Goal: Check status: Check status

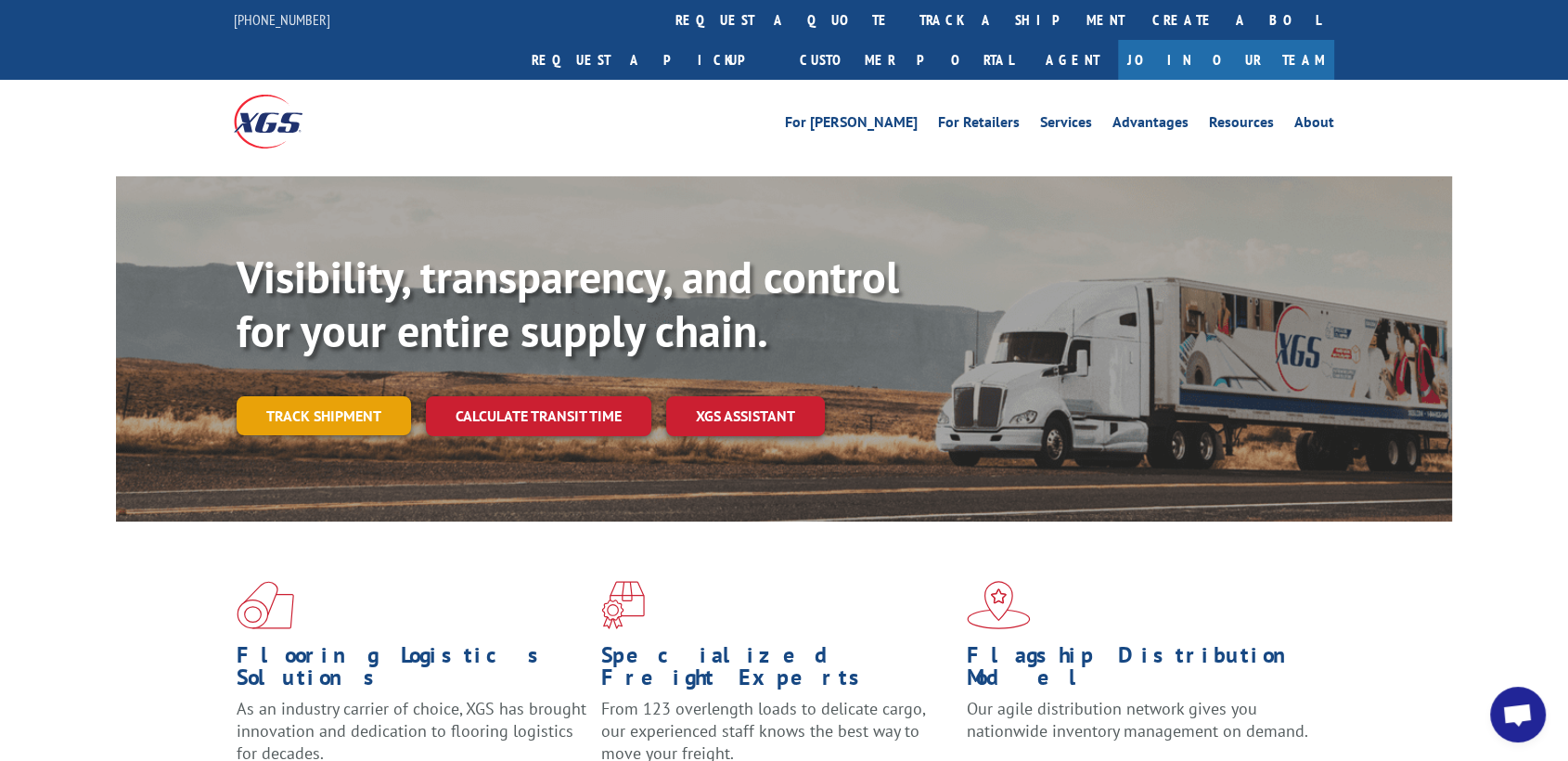
click at [310, 396] on link "Track shipment" at bounding box center [324, 416] width 174 height 39
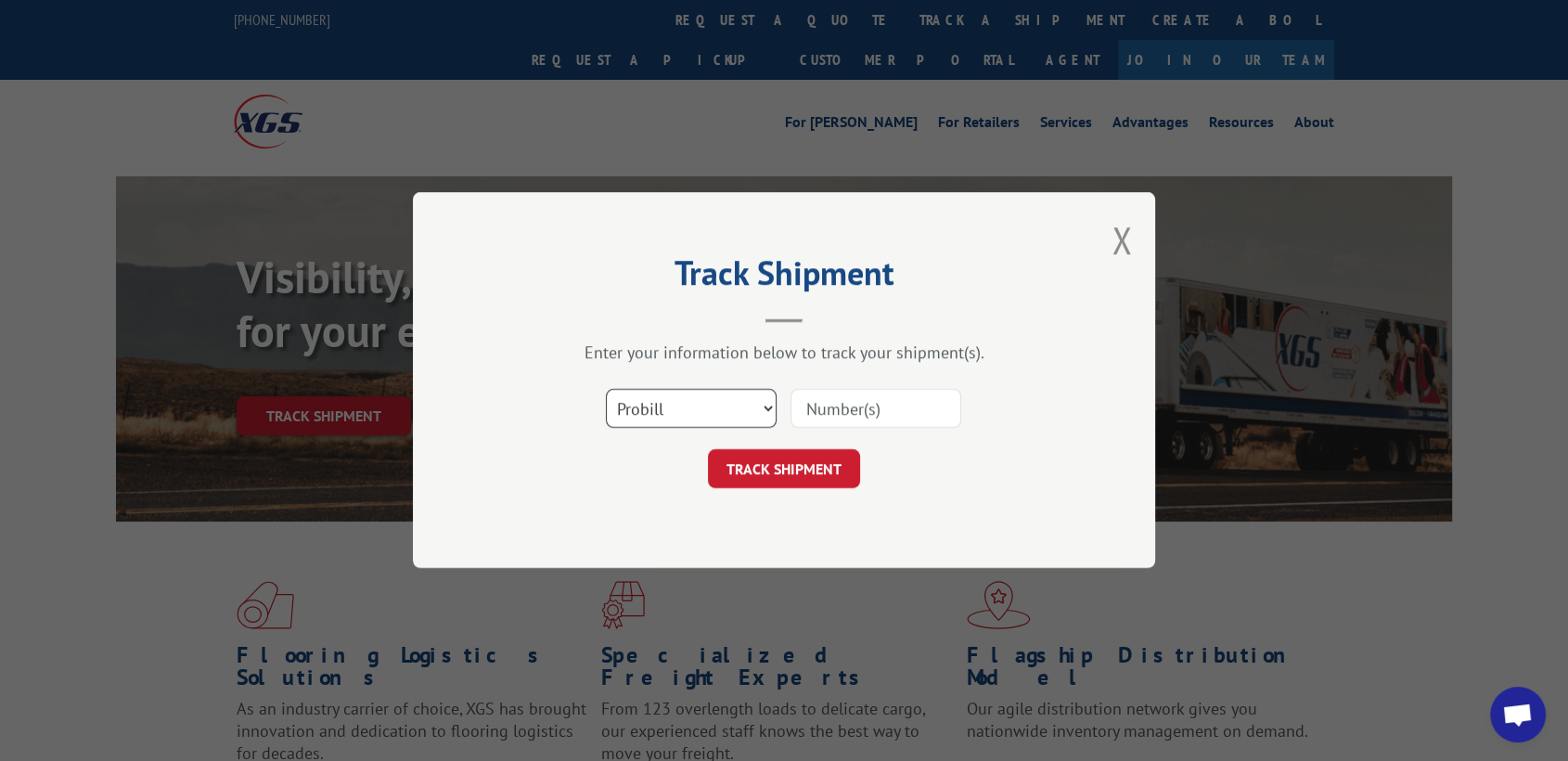
click at [765, 409] on select "Select category... Probill BOL PO" at bounding box center [691, 409] width 171 height 39
select select "bol"
click at [606, 390] on select "Select category... Probill BOL PO" at bounding box center [691, 409] width 171 height 39
click at [835, 406] on input at bounding box center [876, 409] width 171 height 39
type input "814943"
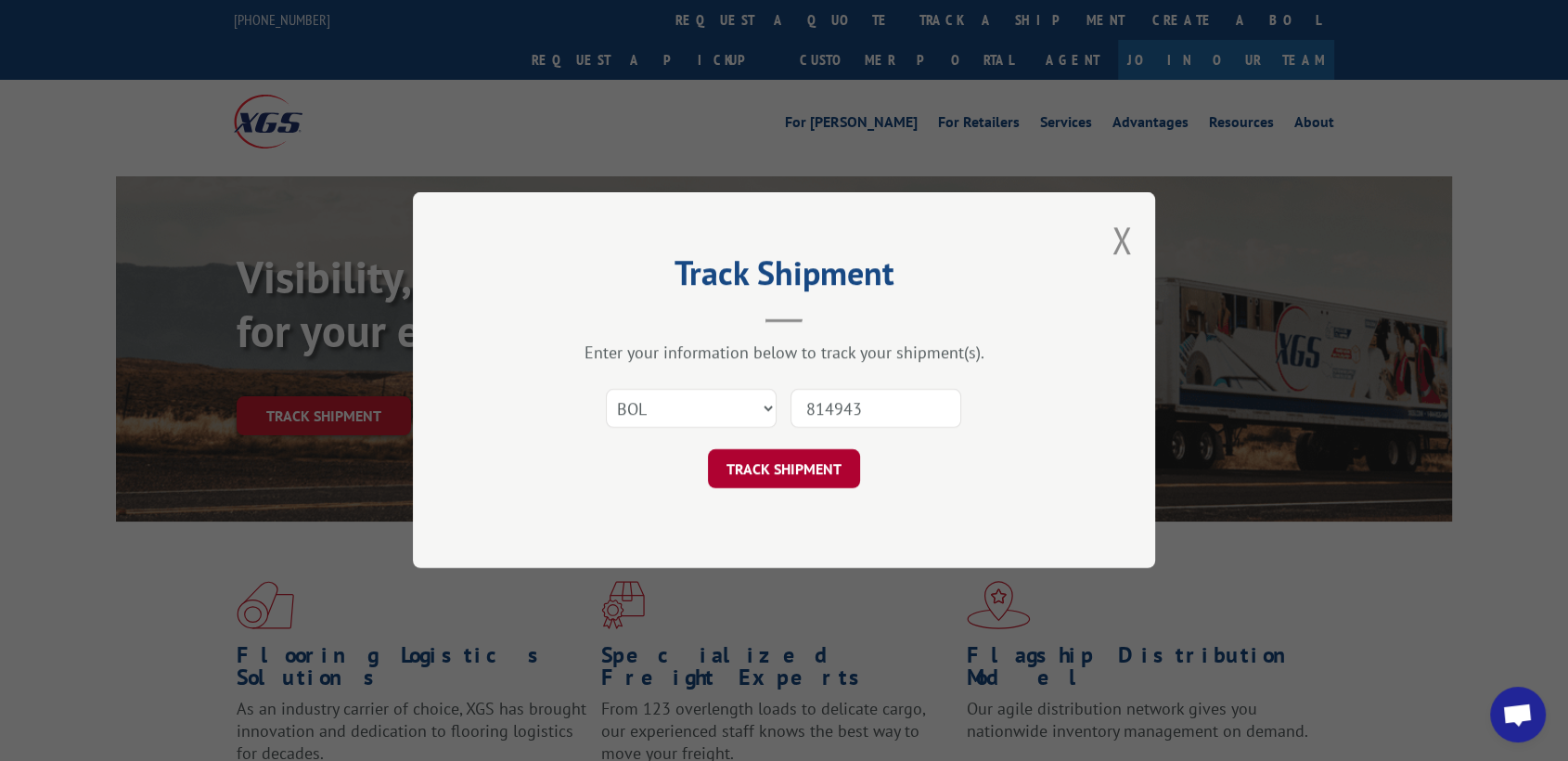
click at [790, 466] on button "TRACK SHIPMENT" at bounding box center [784, 470] width 152 height 39
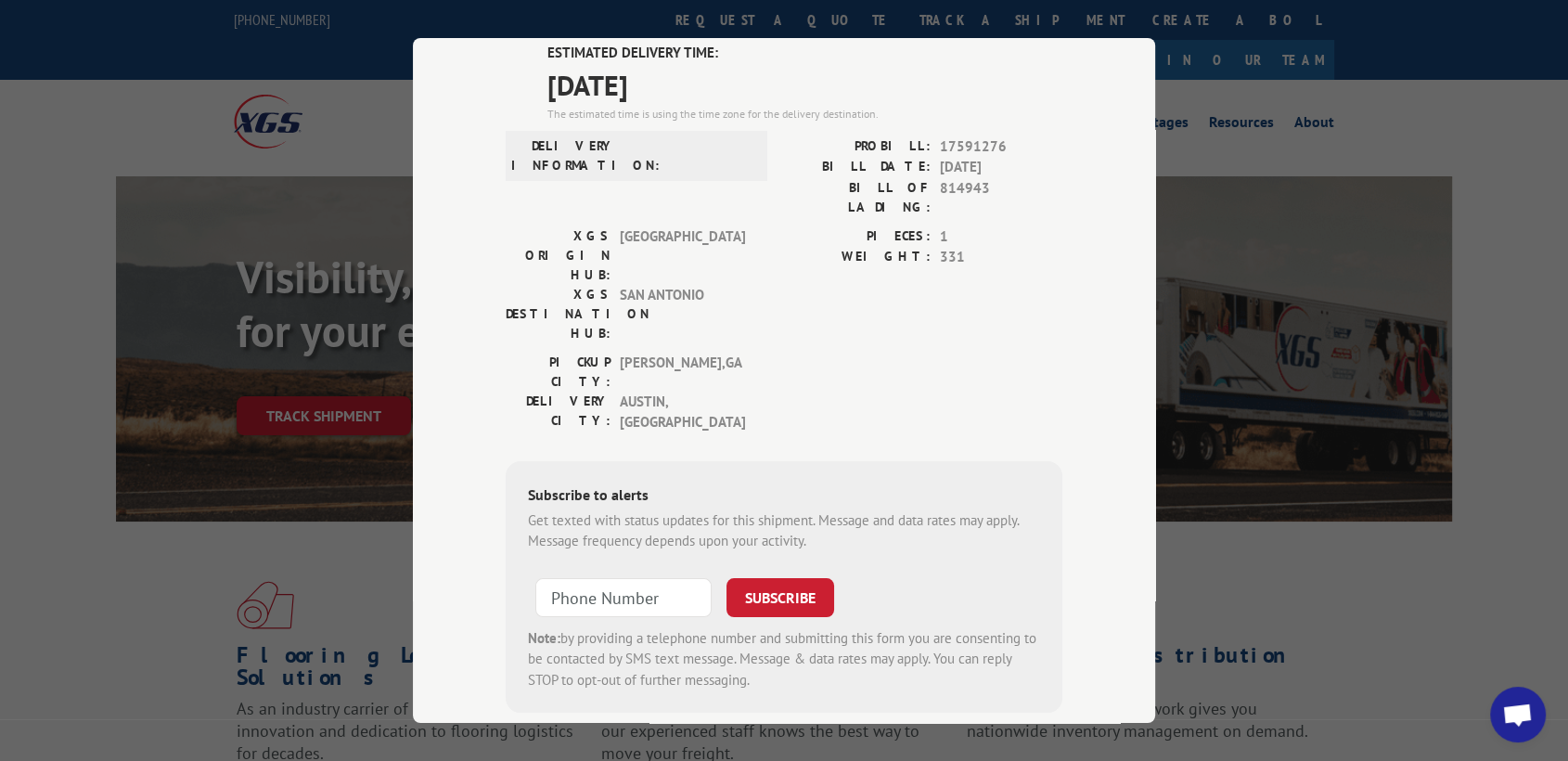
scroll to position [149, 0]
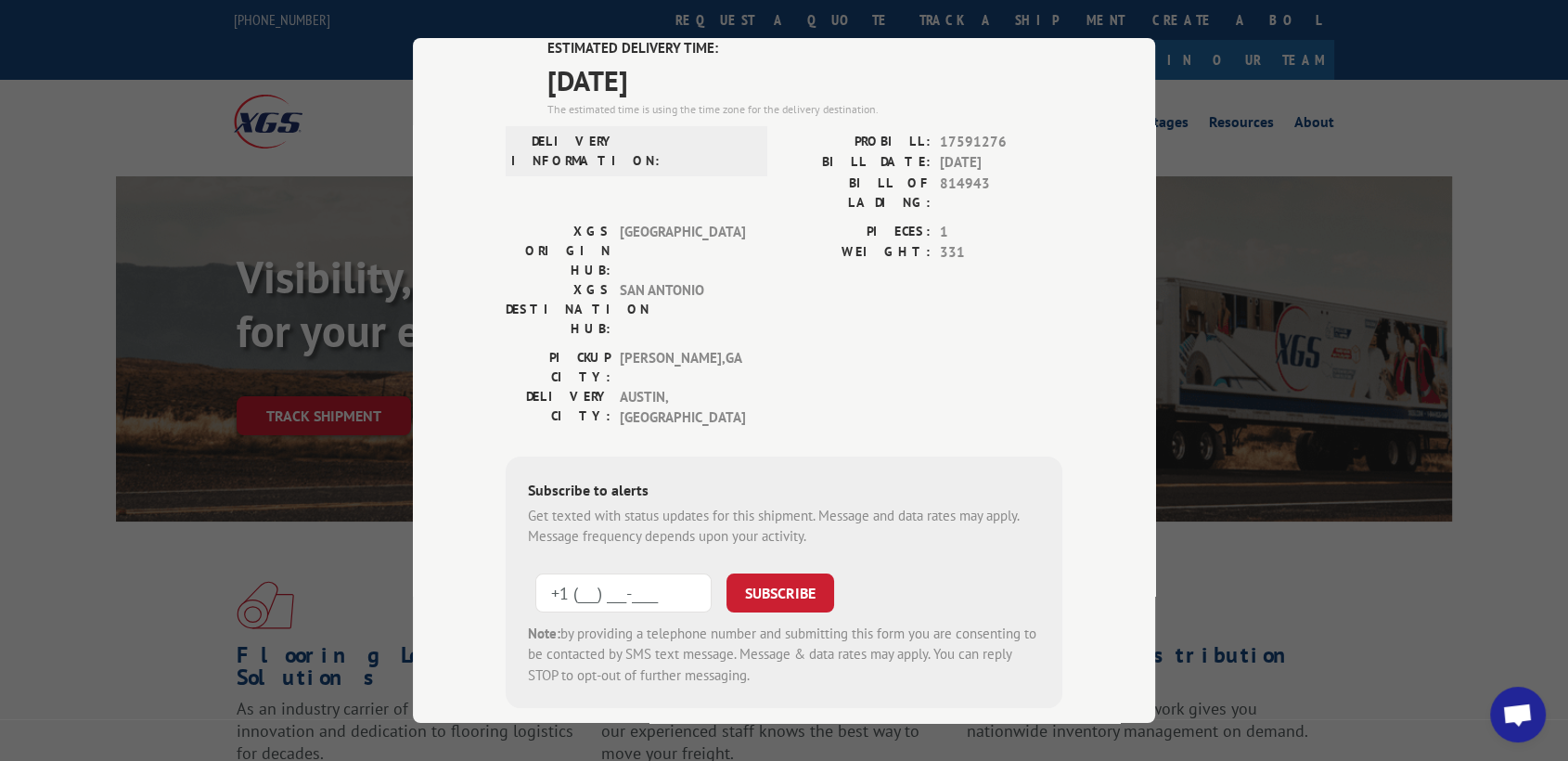
click at [558, 574] on input "+1 (___) ___-____" at bounding box center [623, 593] width 176 height 39
type input "[PHONE_NUMBER]"
click at [778, 574] on button "SUBSCRIBE" at bounding box center [780, 593] width 108 height 39
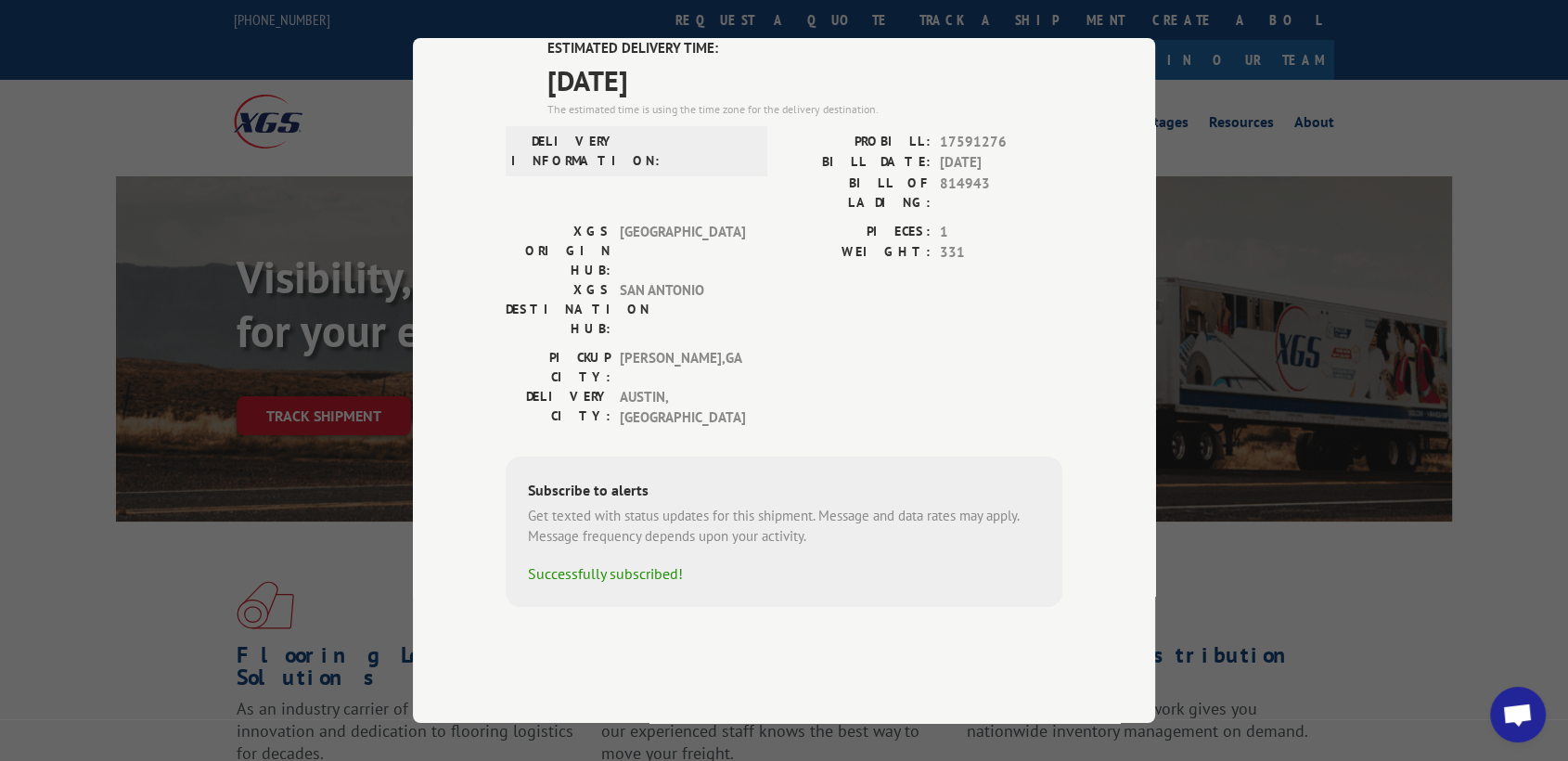
scroll to position [48, 0]
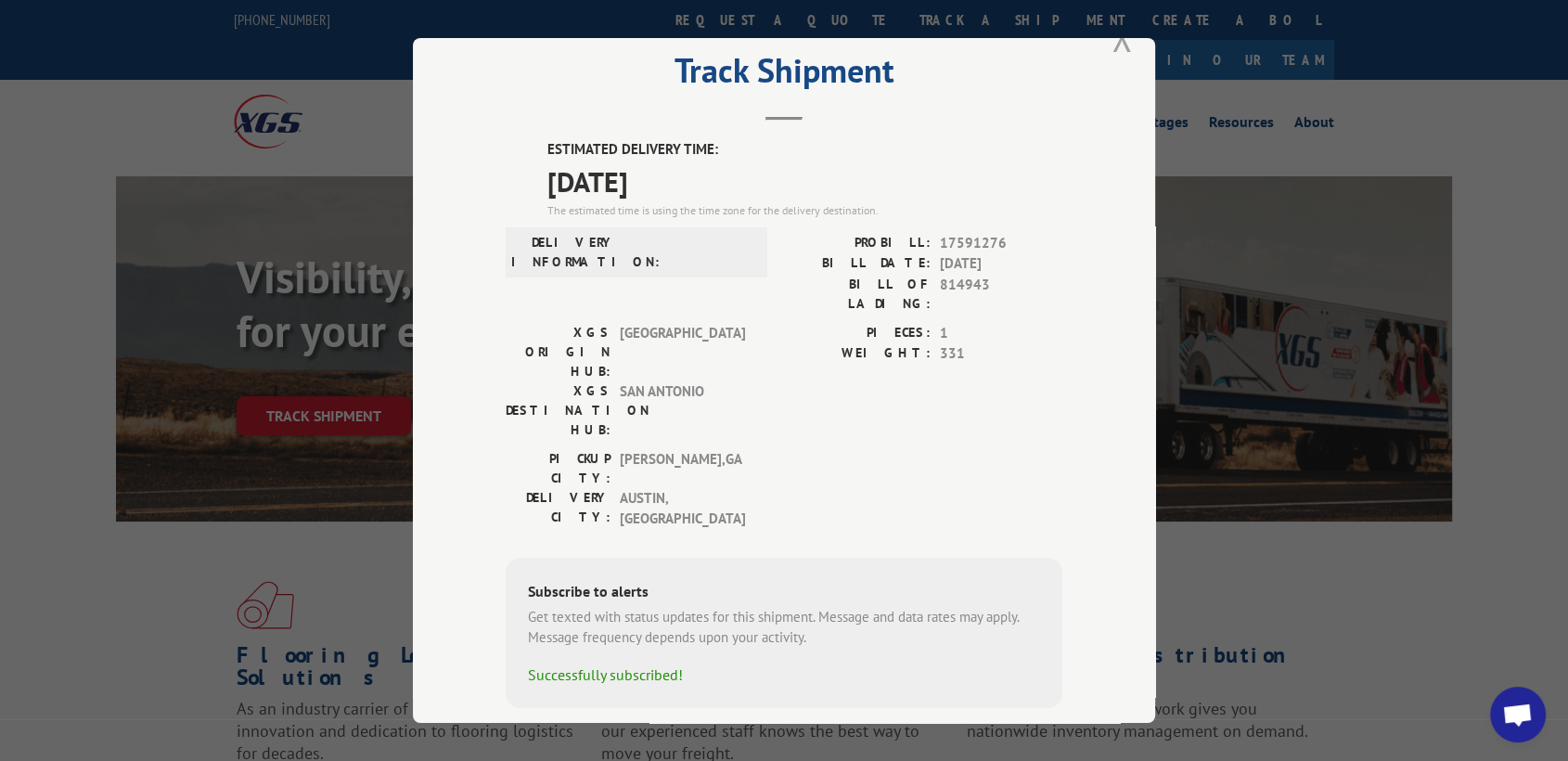
click at [1112, 51] on button "Close modal" at bounding box center [1122, 37] width 20 height 49
